Goal: Task Accomplishment & Management: Use online tool/utility

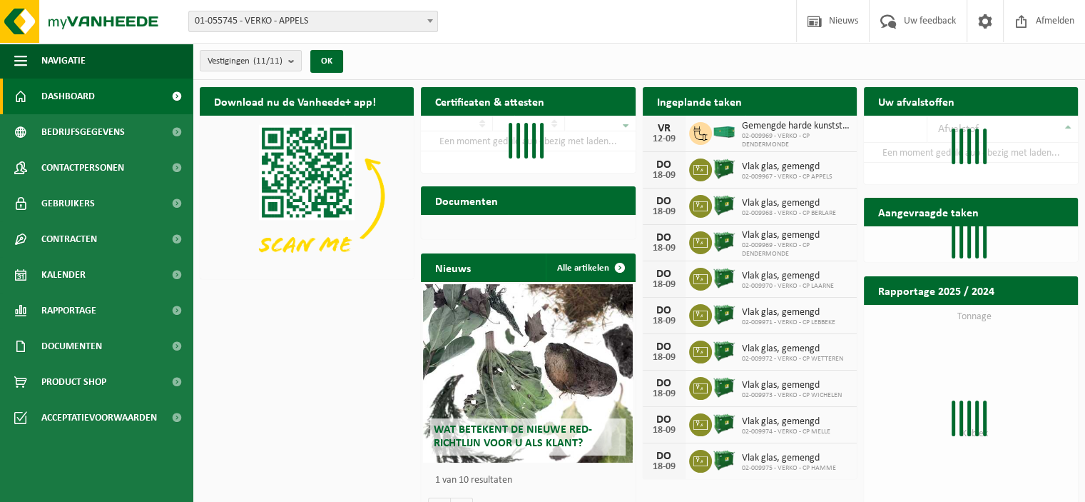
click at [432, 21] on b at bounding box center [430, 21] width 6 height 4
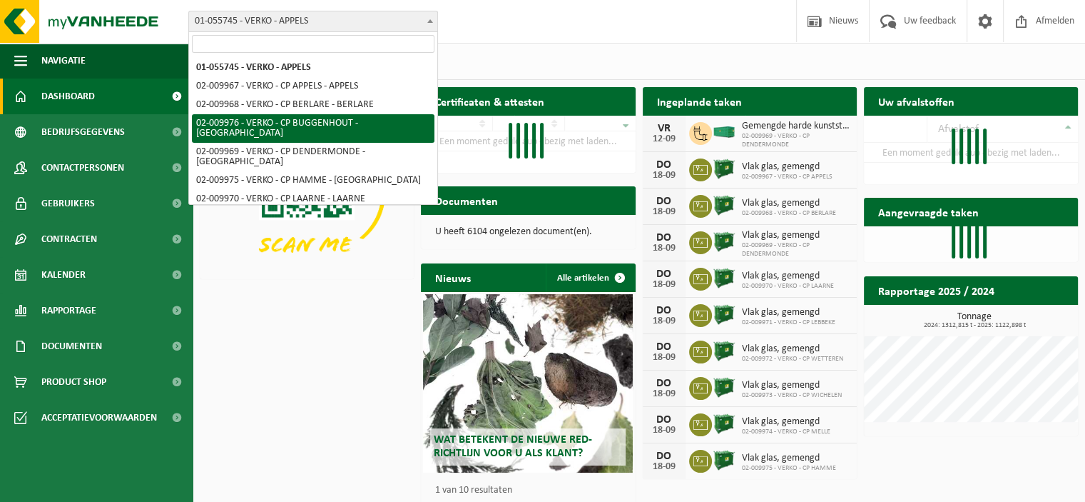
select select "1968"
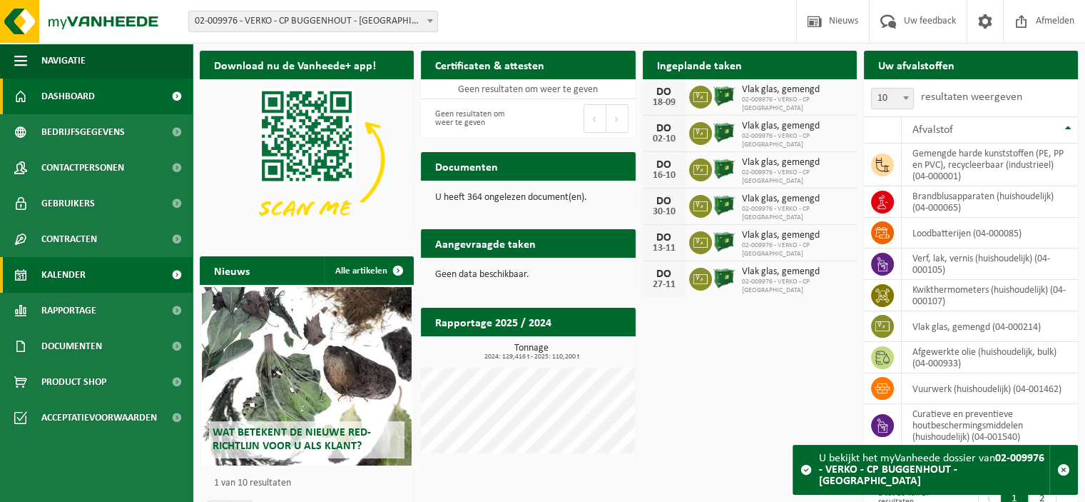
click at [72, 274] on span "Kalender" at bounding box center [63, 275] width 44 height 36
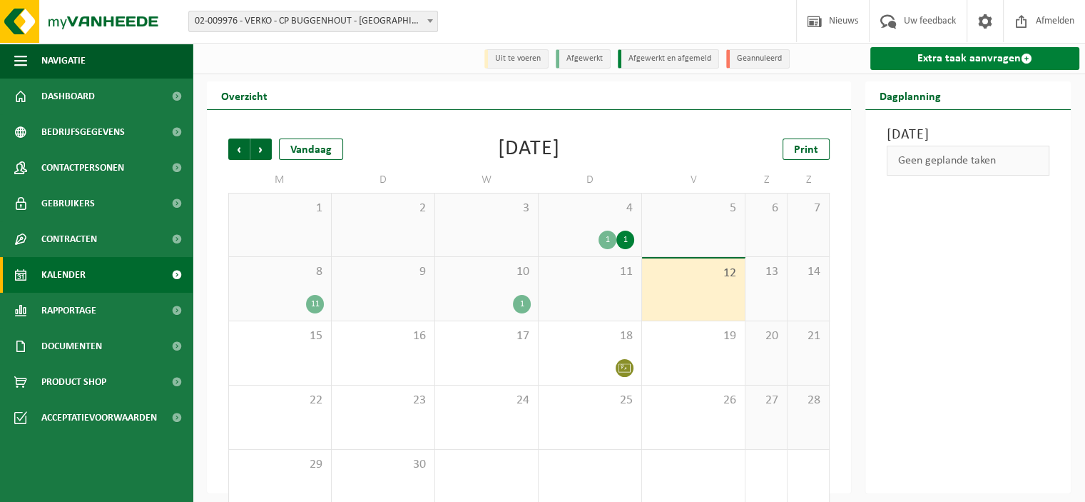
click at [955, 56] on link "Extra taak aanvragen" at bounding box center [974, 58] width 209 height 23
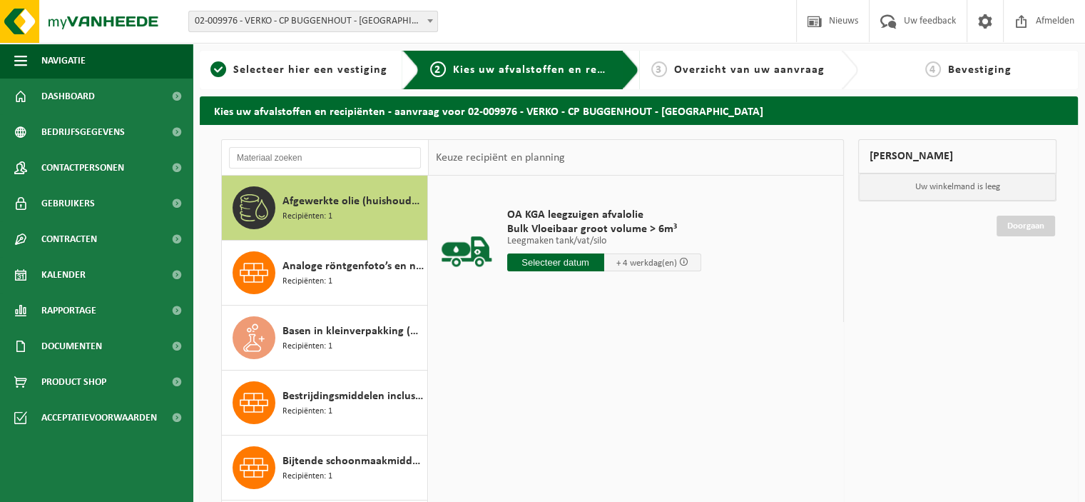
click at [563, 262] on input "text" at bounding box center [555, 262] width 97 height 18
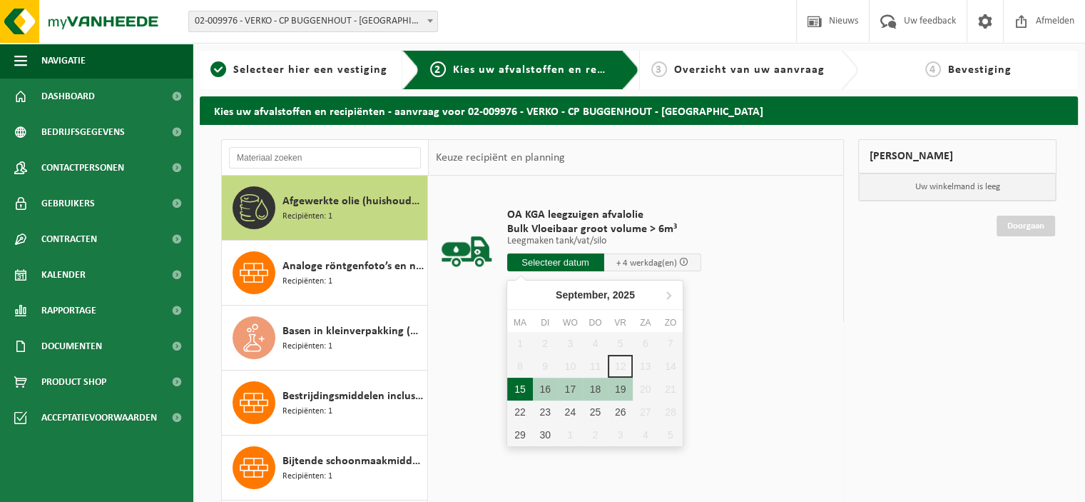
click at [517, 387] on div "15" at bounding box center [519, 388] width 25 height 23
type input "Van 2025-09-15"
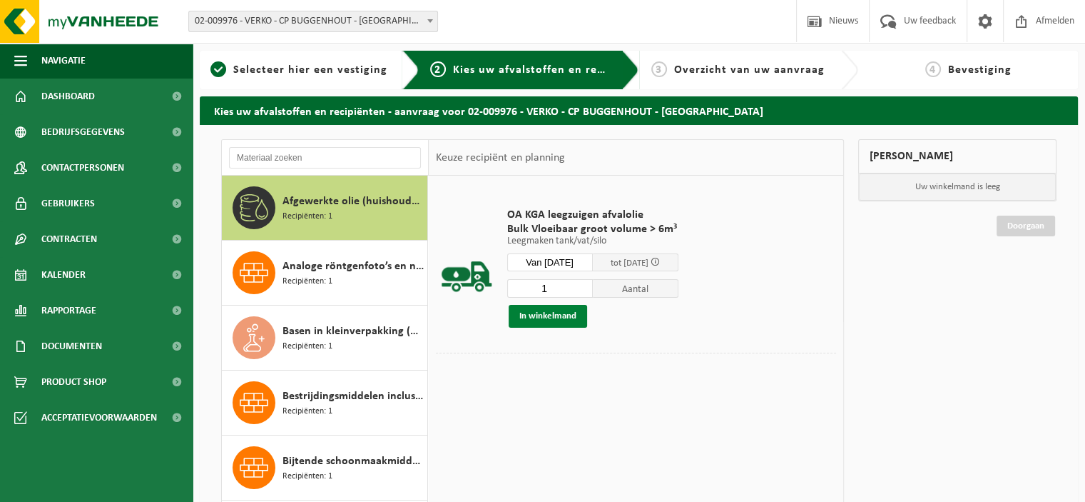
click at [554, 317] on button "In winkelmand" at bounding box center [548, 316] width 78 height 23
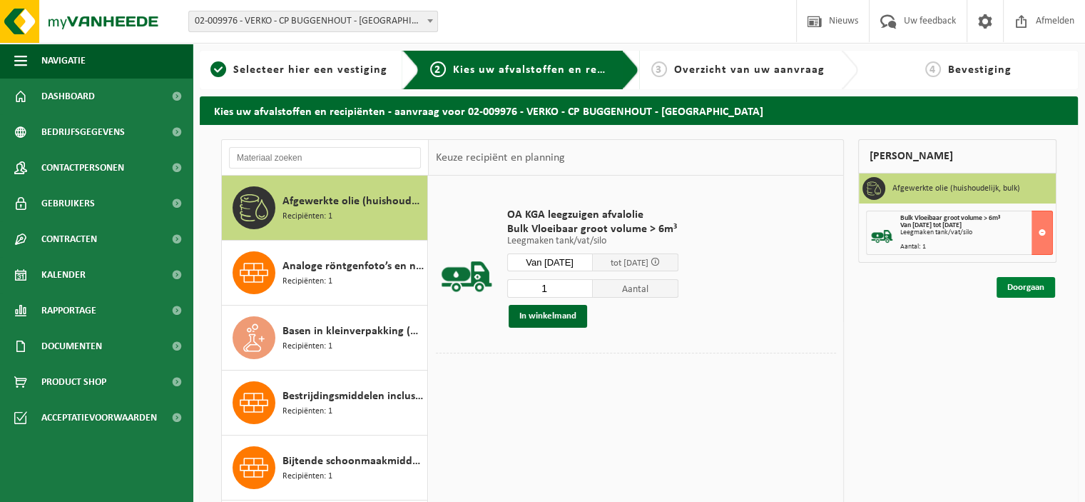
click at [1030, 288] on link "Doorgaan" at bounding box center [1026, 287] width 59 height 21
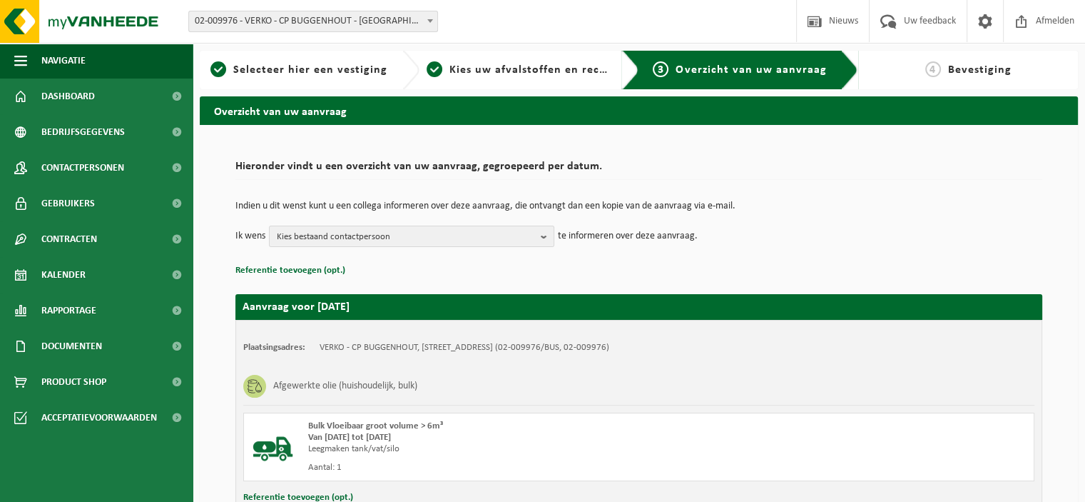
scroll to position [109, 0]
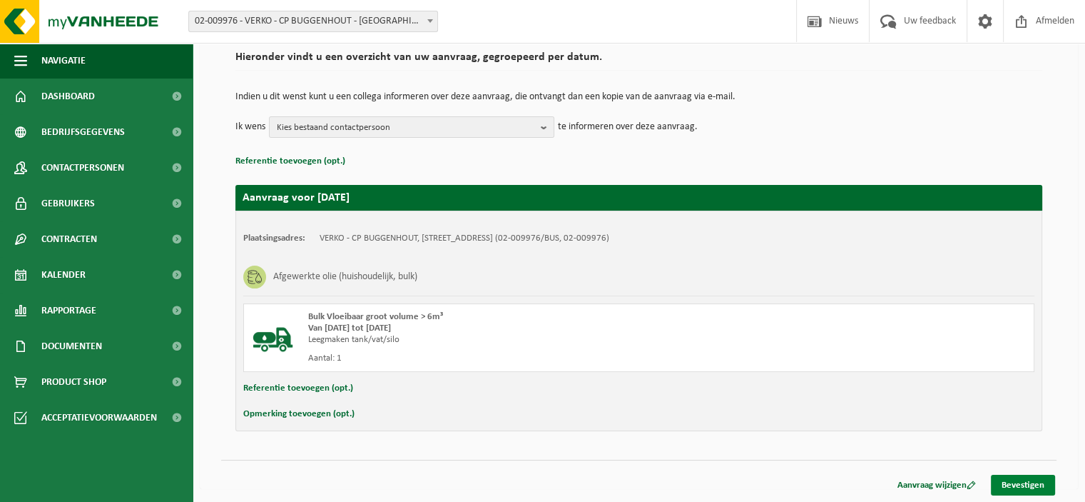
click at [1036, 481] on link "Bevestigen" at bounding box center [1023, 484] width 64 height 21
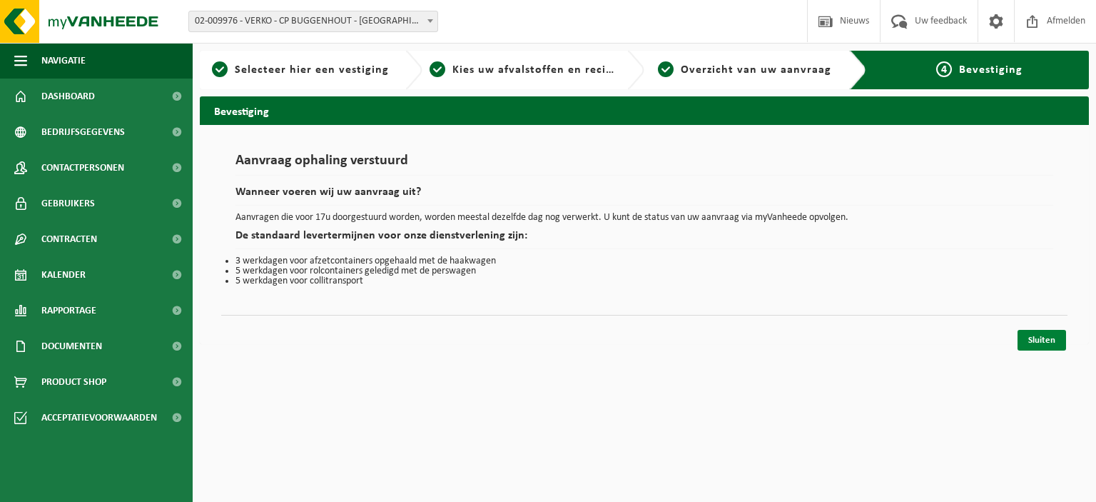
click at [1050, 336] on link "Sluiten" at bounding box center [1041, 340] width 49 height 21
